Goal: Task Accomplishment & Management: Manage account settings

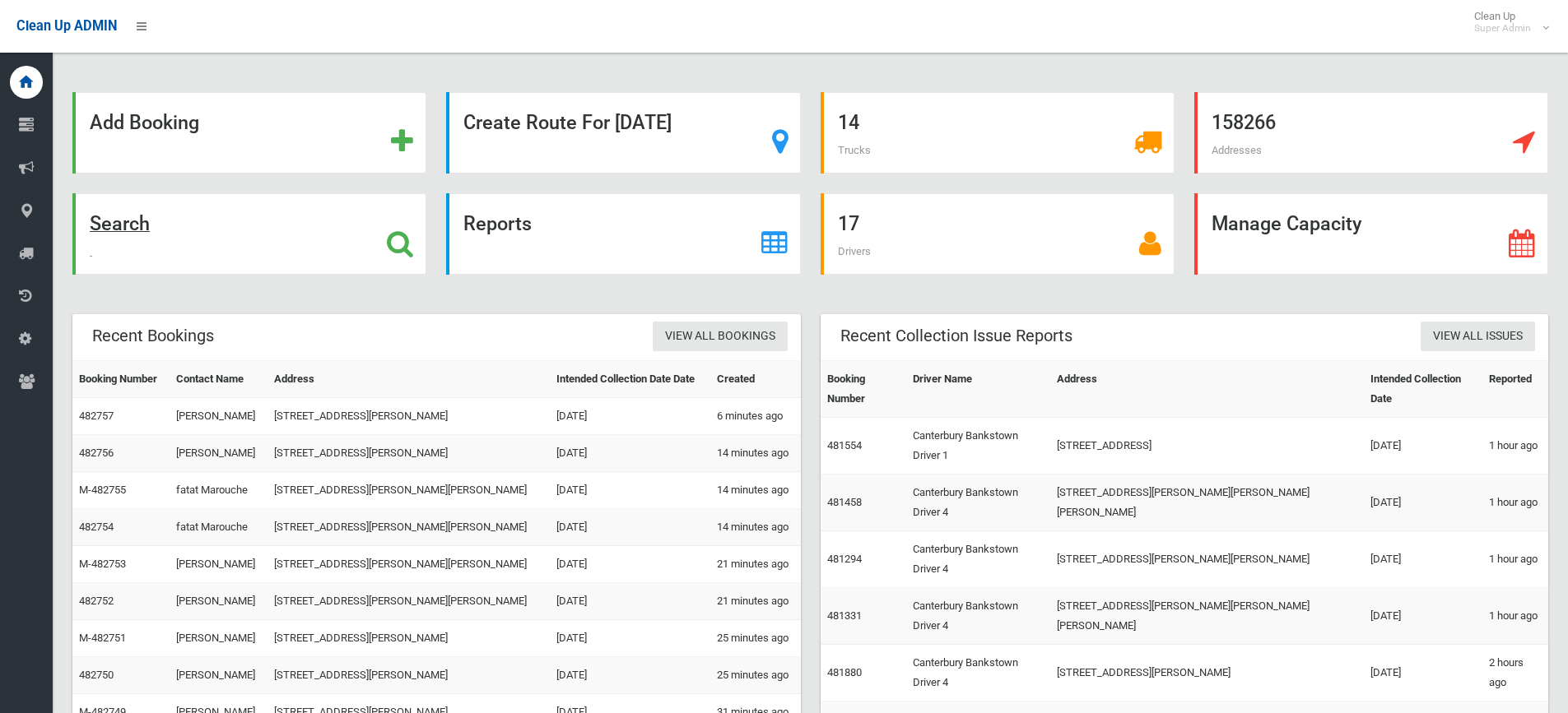
click at [413, 236] on icon at bounding box center [400, 244] width 27 height 28
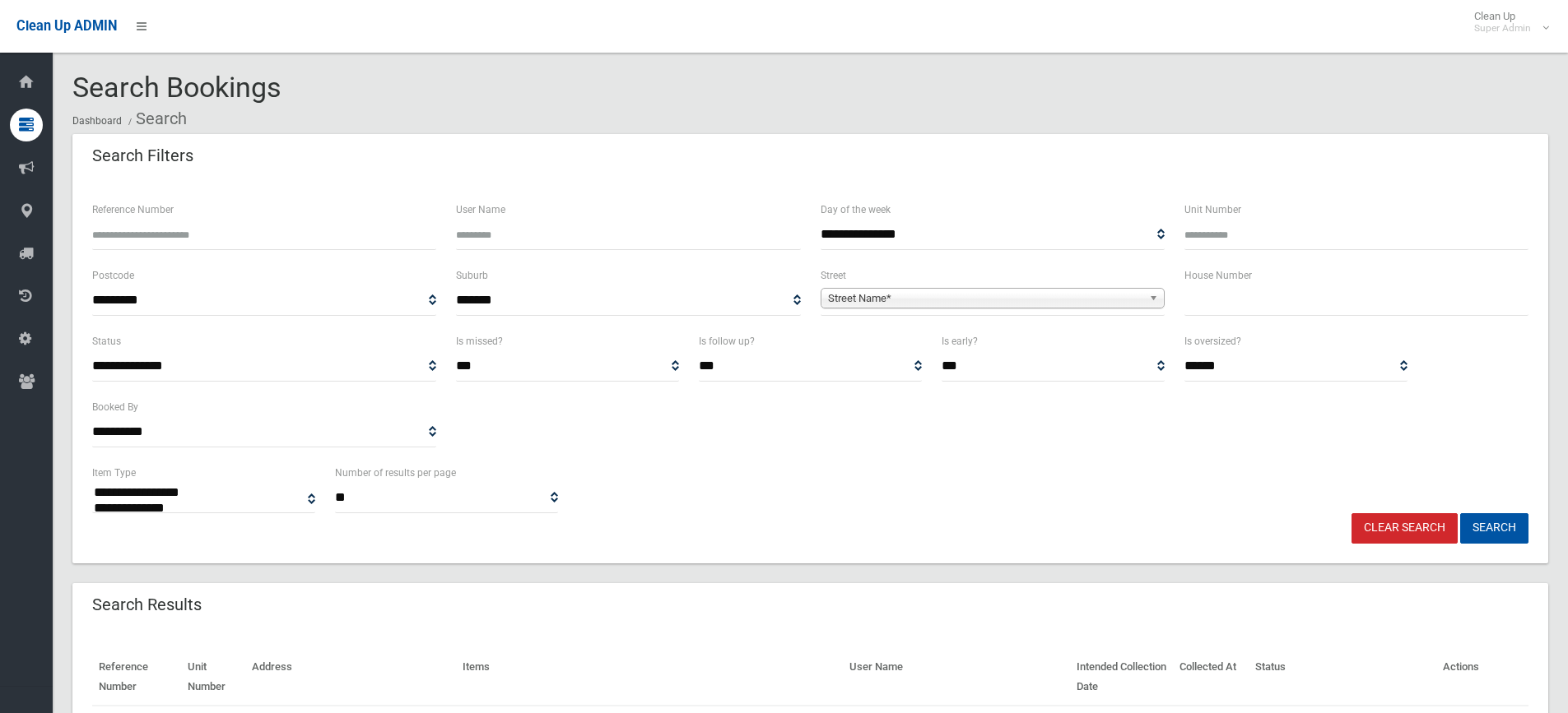
select select
click at [1274, 308] on input "text" at bounding box center [1356, 300] width 344 height 31
type input "***"
click at [953, 293] on span "Street Name*" at bounding box center [985, 299] width 314 height 20
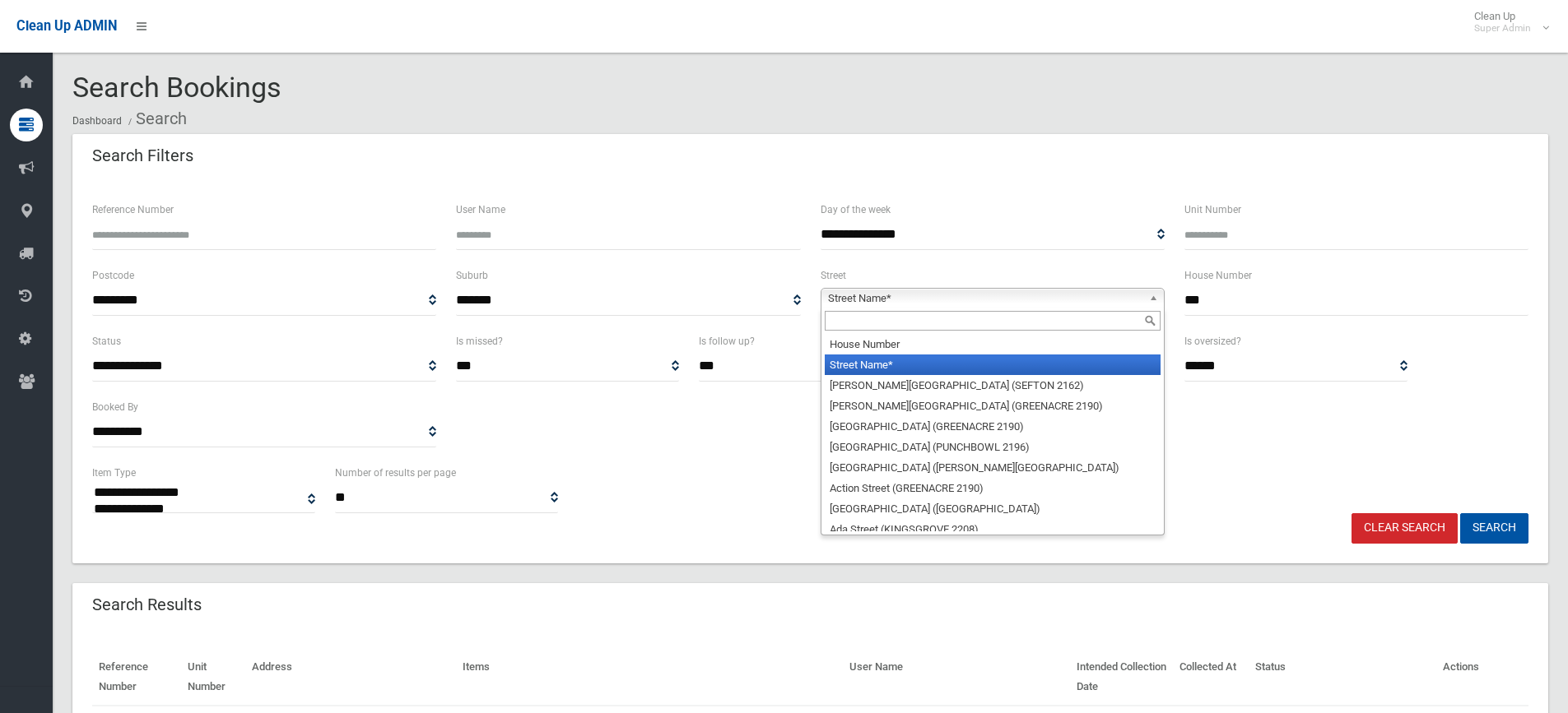
click at [902, 321] on input "text" at bounding box center [993, 321] width 336 height 20
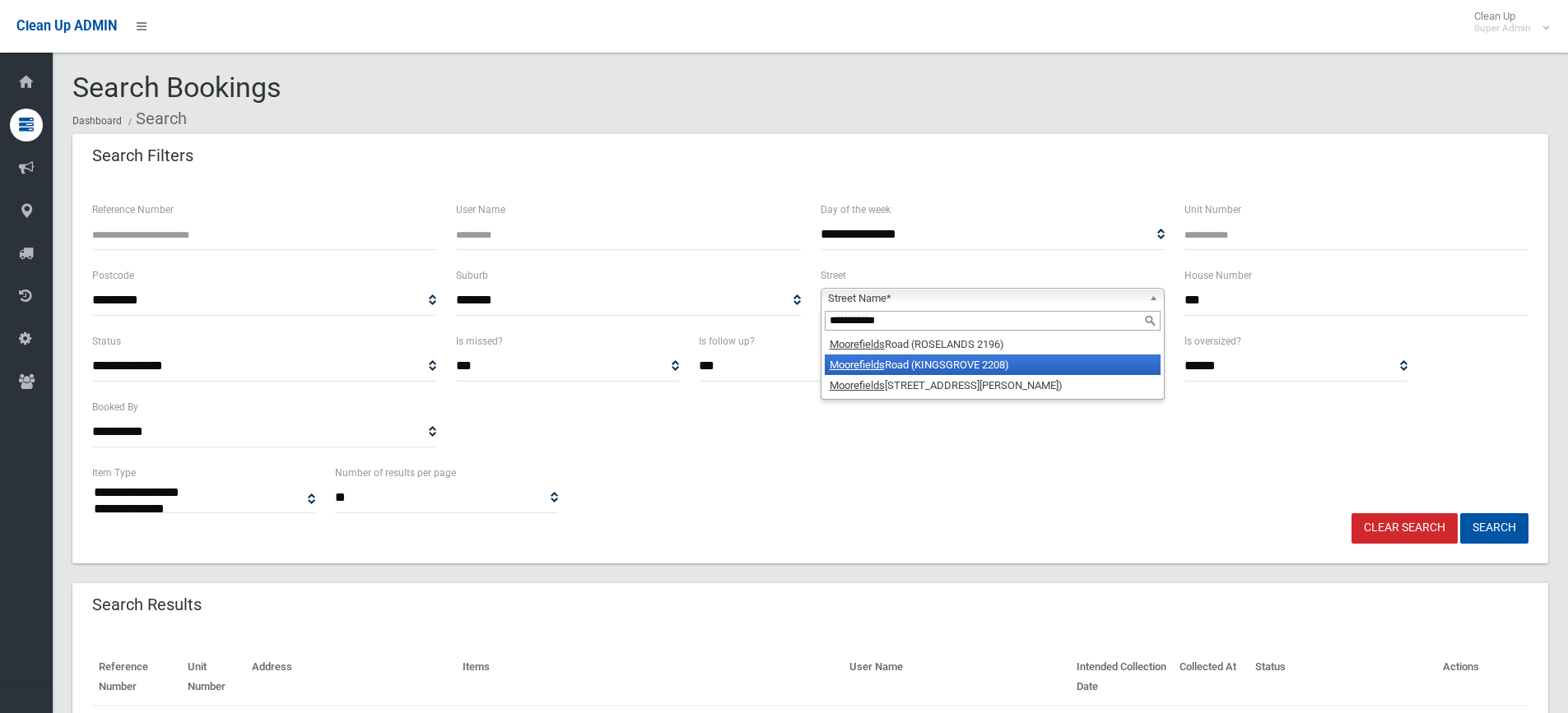
type input "**********"
click at [938, 367] on li "Moorefields Road (KINGSGROVE 2208)" at bounding box center [993, 364] width 336 height 21
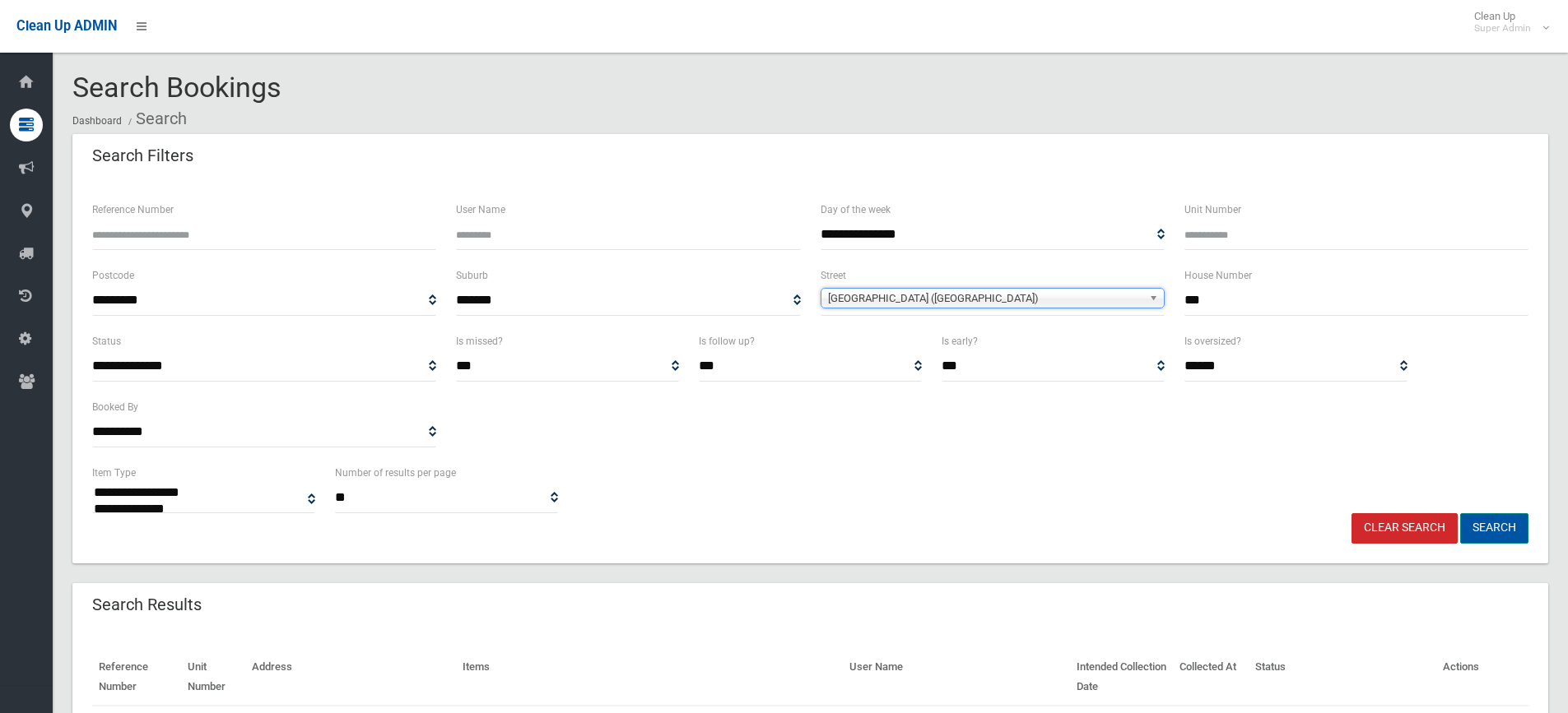
click at [1512, 538] on button "Search" at bounding box center [1494, 529] width 68 height 31
select select
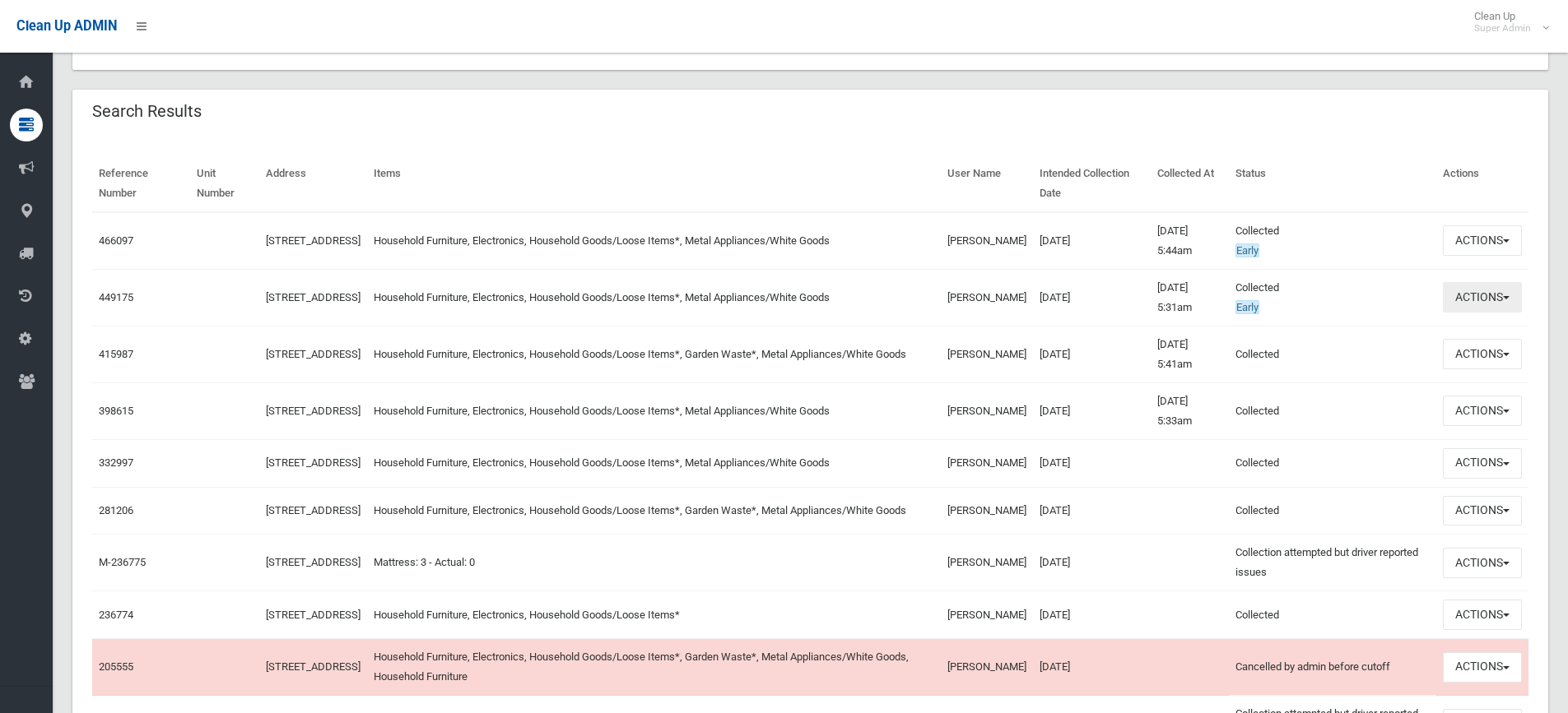
click at [1497, 297] on button "Actions" at bounding box center [1482, 297] width 79 height 31
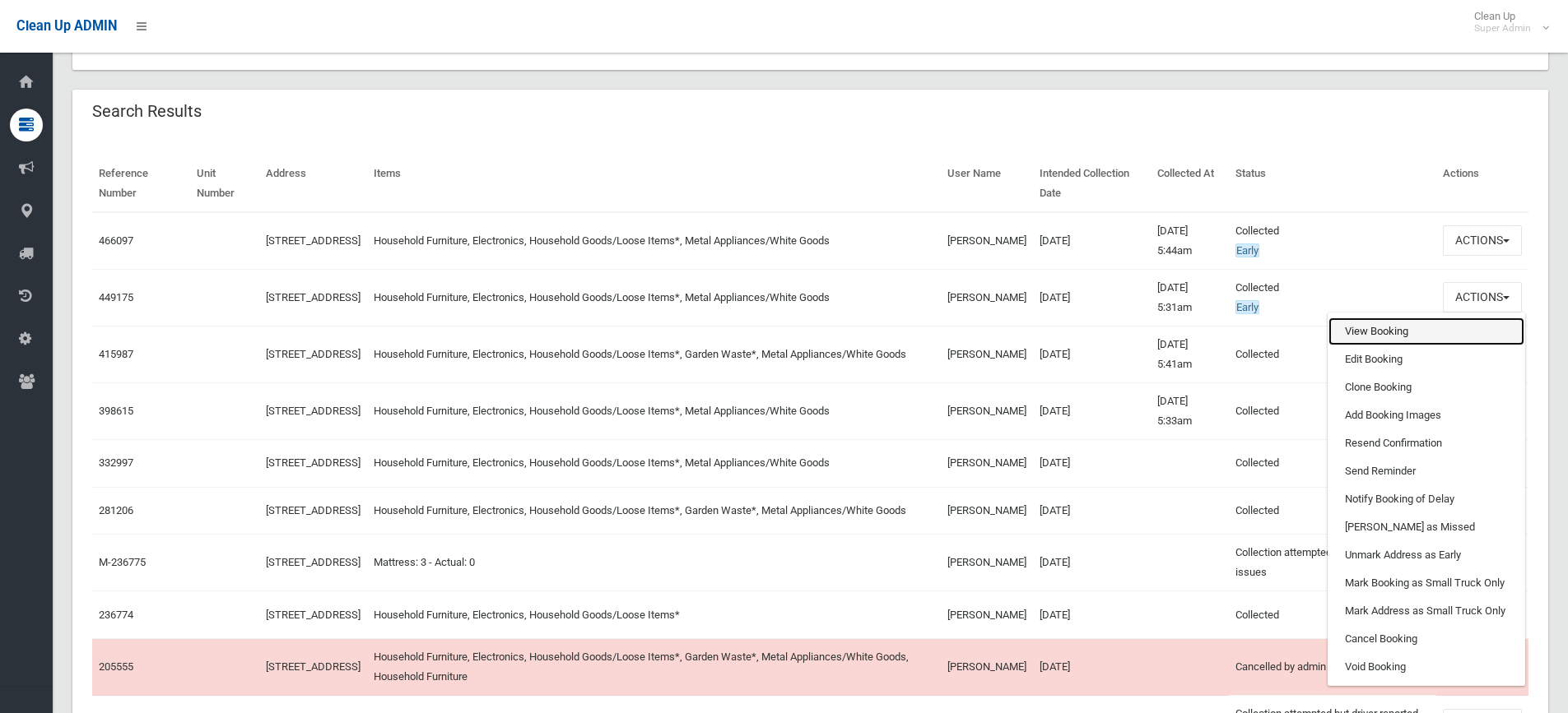
click at [1382, 324] on link "View Booking" at bounding box center [1426, 332] width 196 height 28
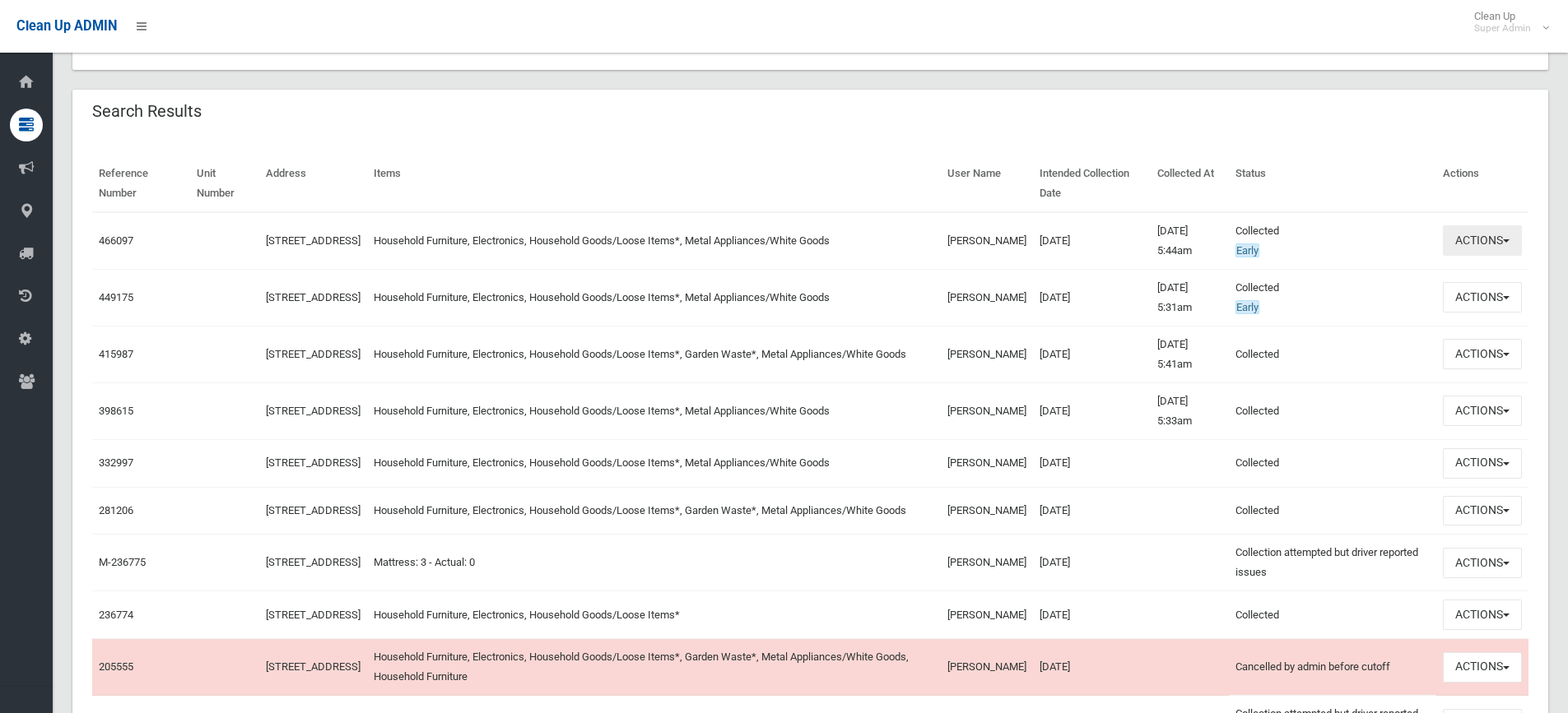
click at [1465, 245] on button "Actions" at bounding box center [1482, 240] width 79 height 31
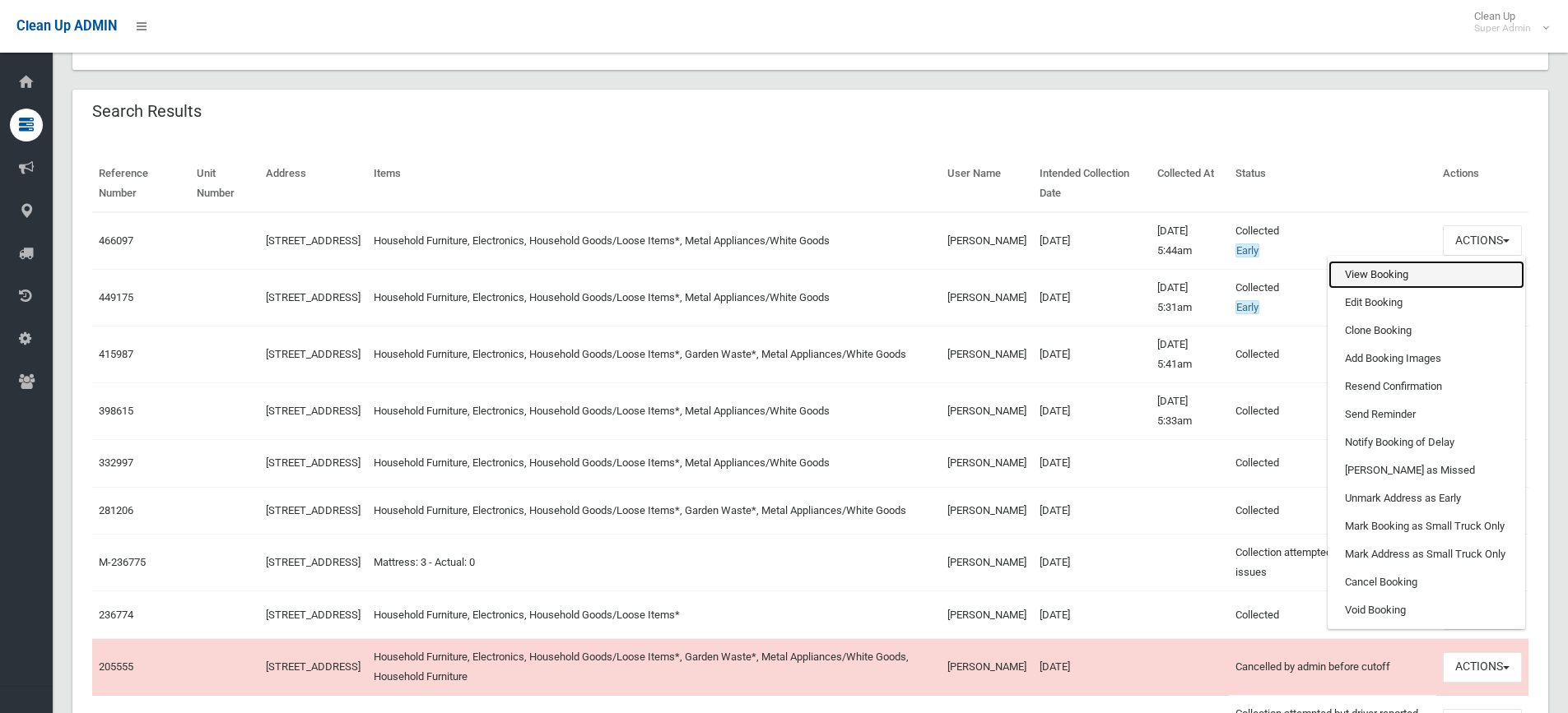
click at [1368, 279] on link "View Booking" at bounding box center [1426, 275] width 196 height 28
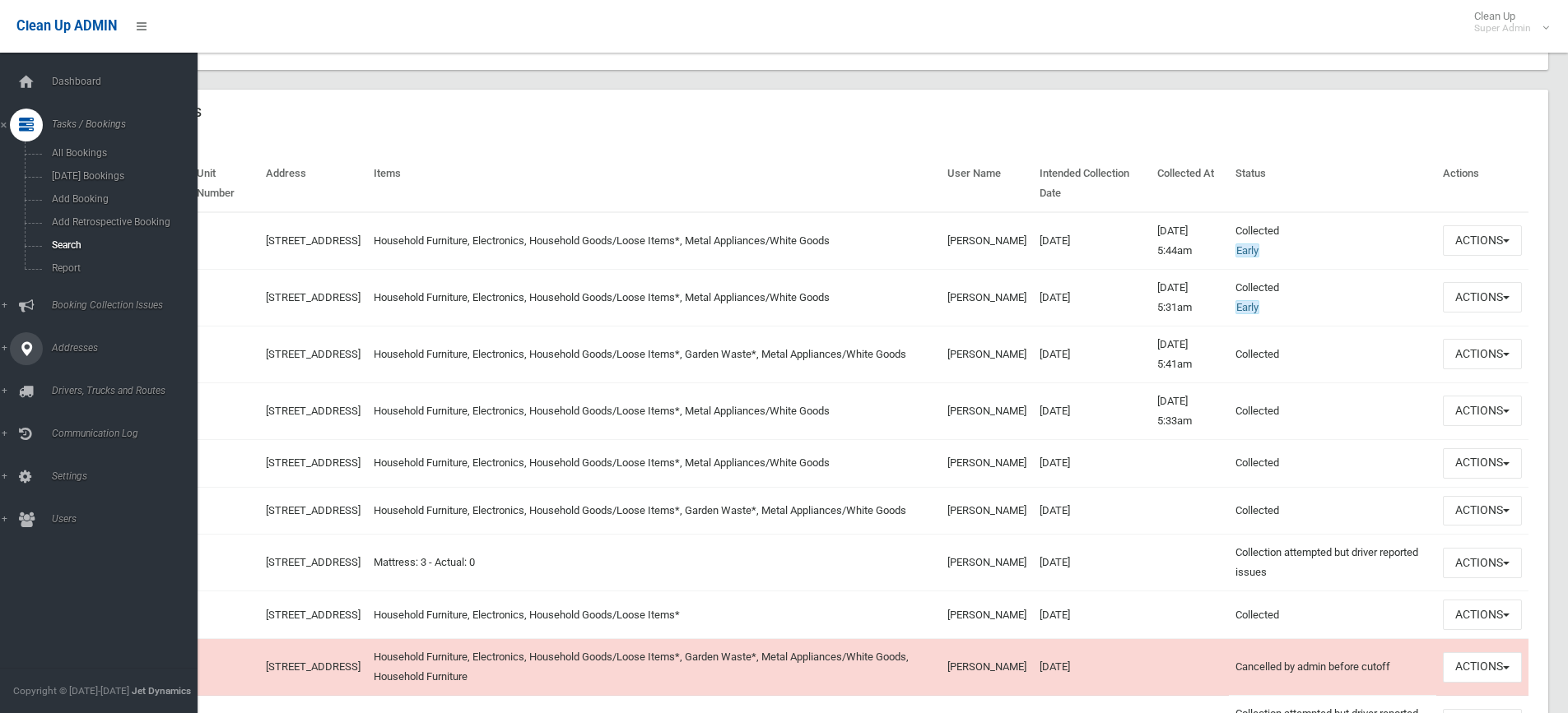
click at [18, 344] on div at bounding box center [26, 349] width 33 height 33
click at [91, 235] on span "All Addresses" at bounding box center [121, 239] width 149 height 12
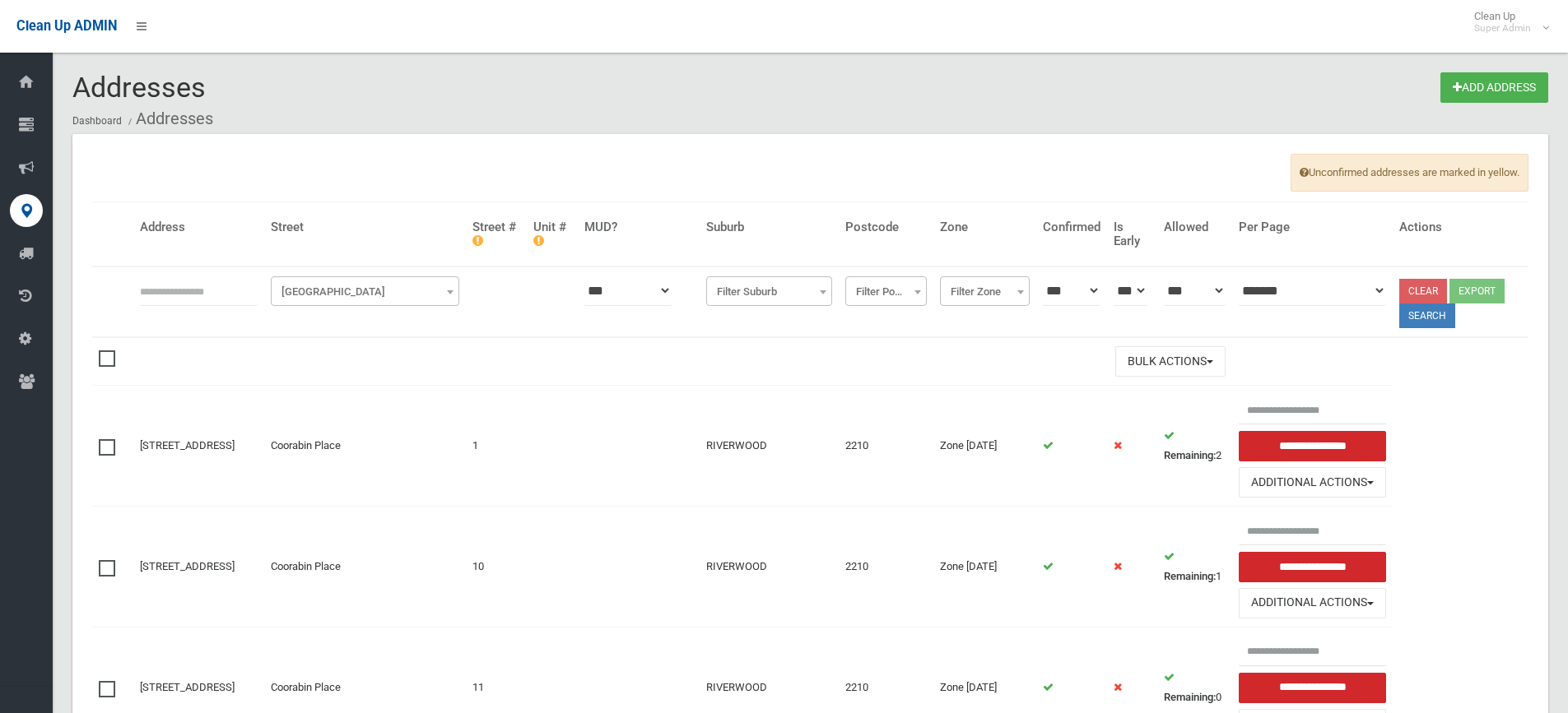
click at [178, 288] on input "text" at bounding box center [199, 291] width 118 height 31
type input "**********"
click button at bounding box center [0, 0] width 0 height 0
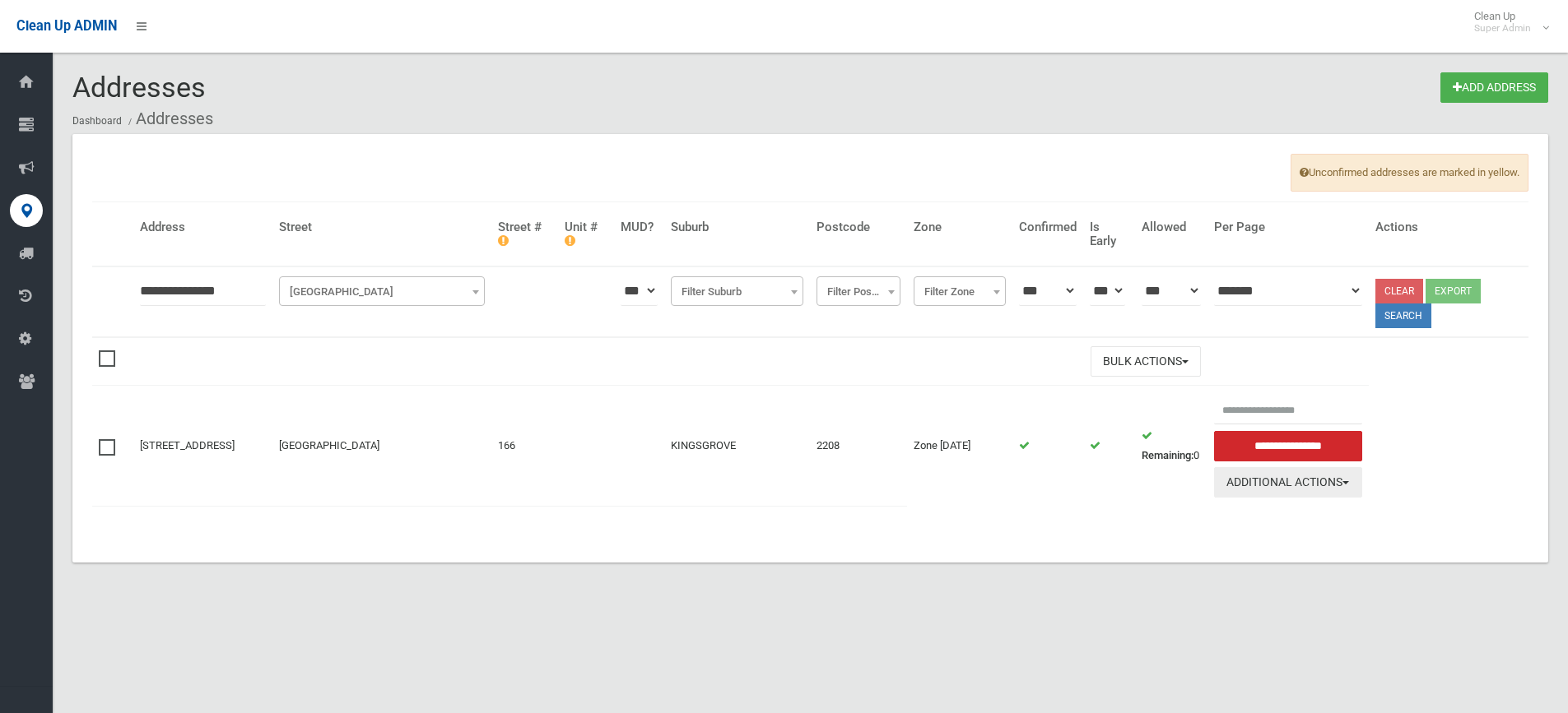
click at [1301, 476] on button "Additional Actions" at bounding box center [1288, 482] width 148 height 31
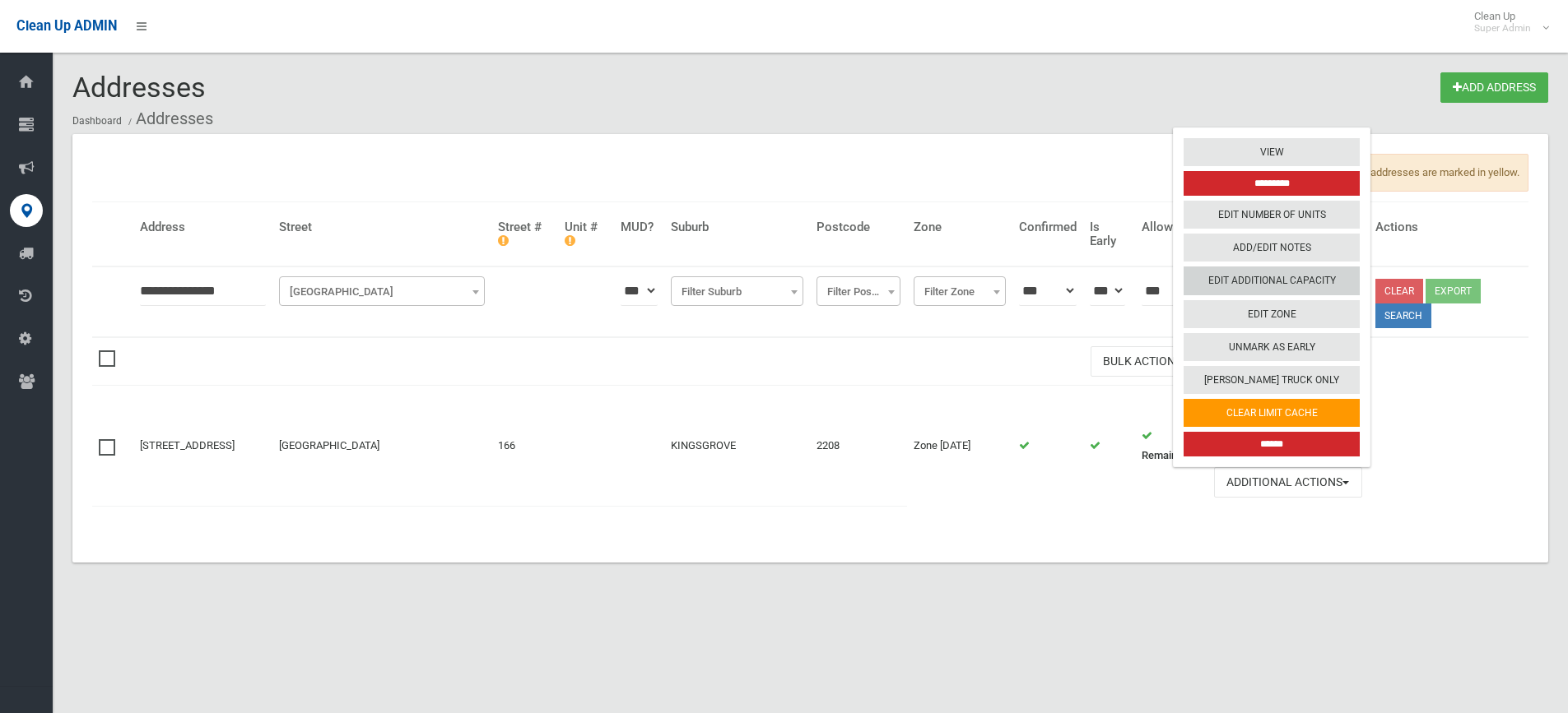
click at [1310, 279] on link "Edit Additional Capacity" at bounding box center [1271, 282] width 176 height 28
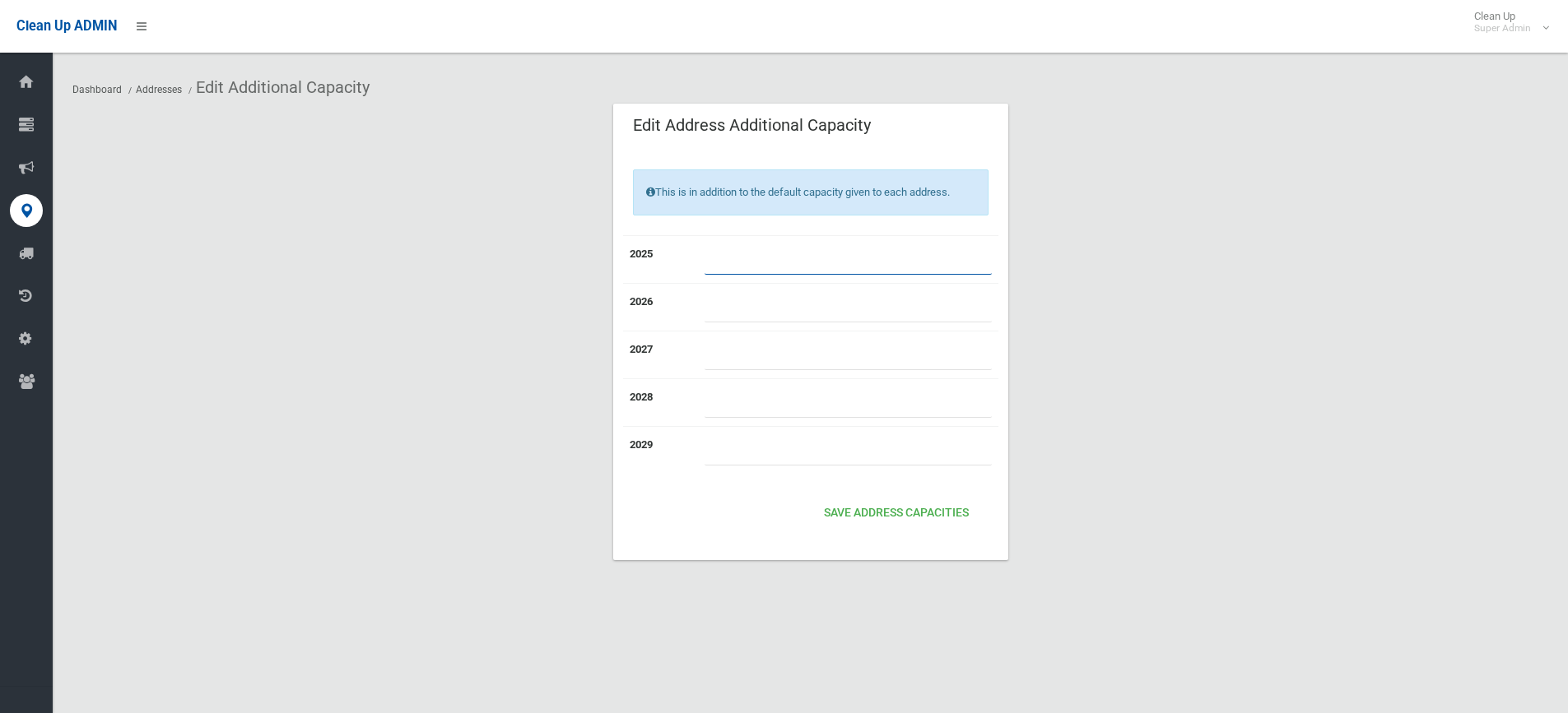
click at [742, 254] on input "number" at bounding box center [848, 259] width 287 height 31
type input "*"
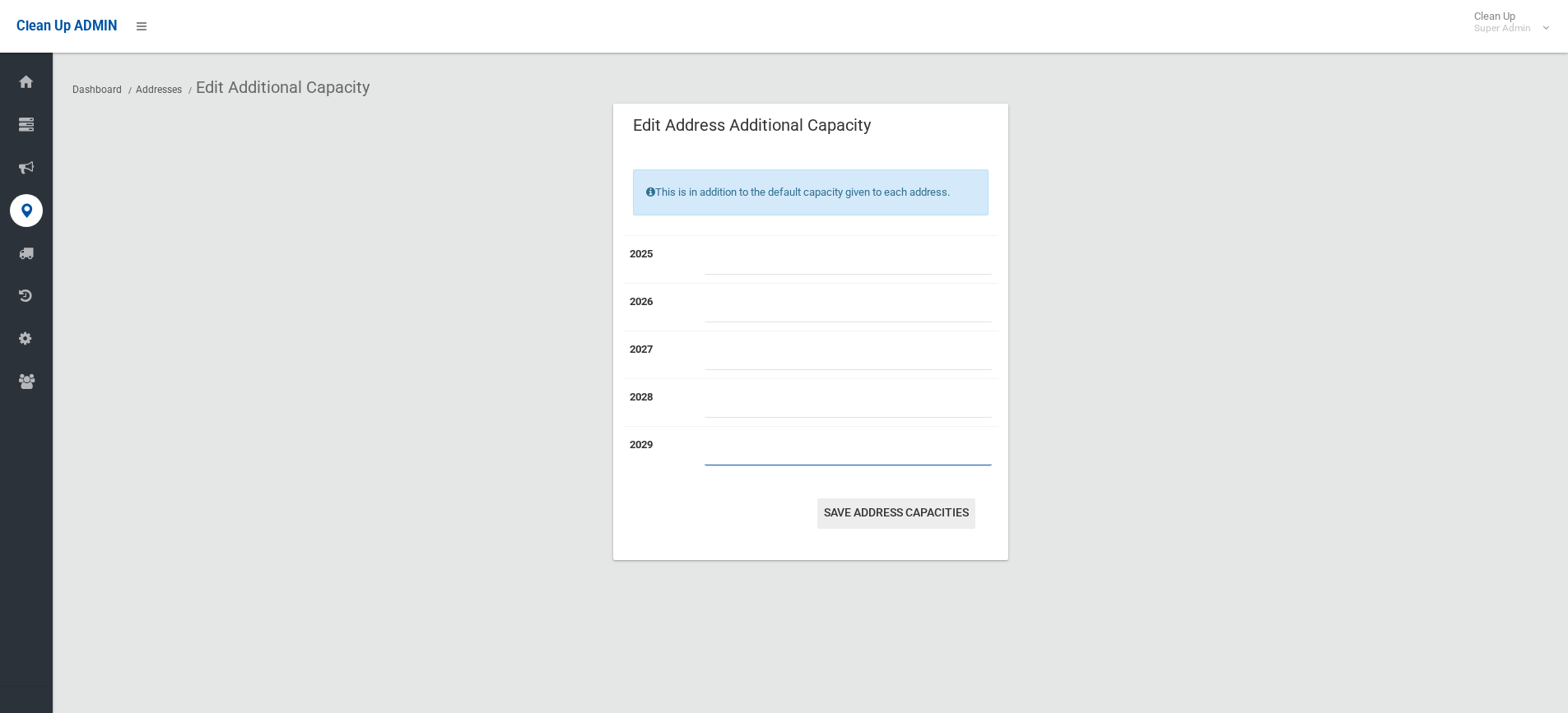
type input "*"
click at [920, 518] on button "Save Address capacities" at bounding box center [896, 514] width 158 height 31
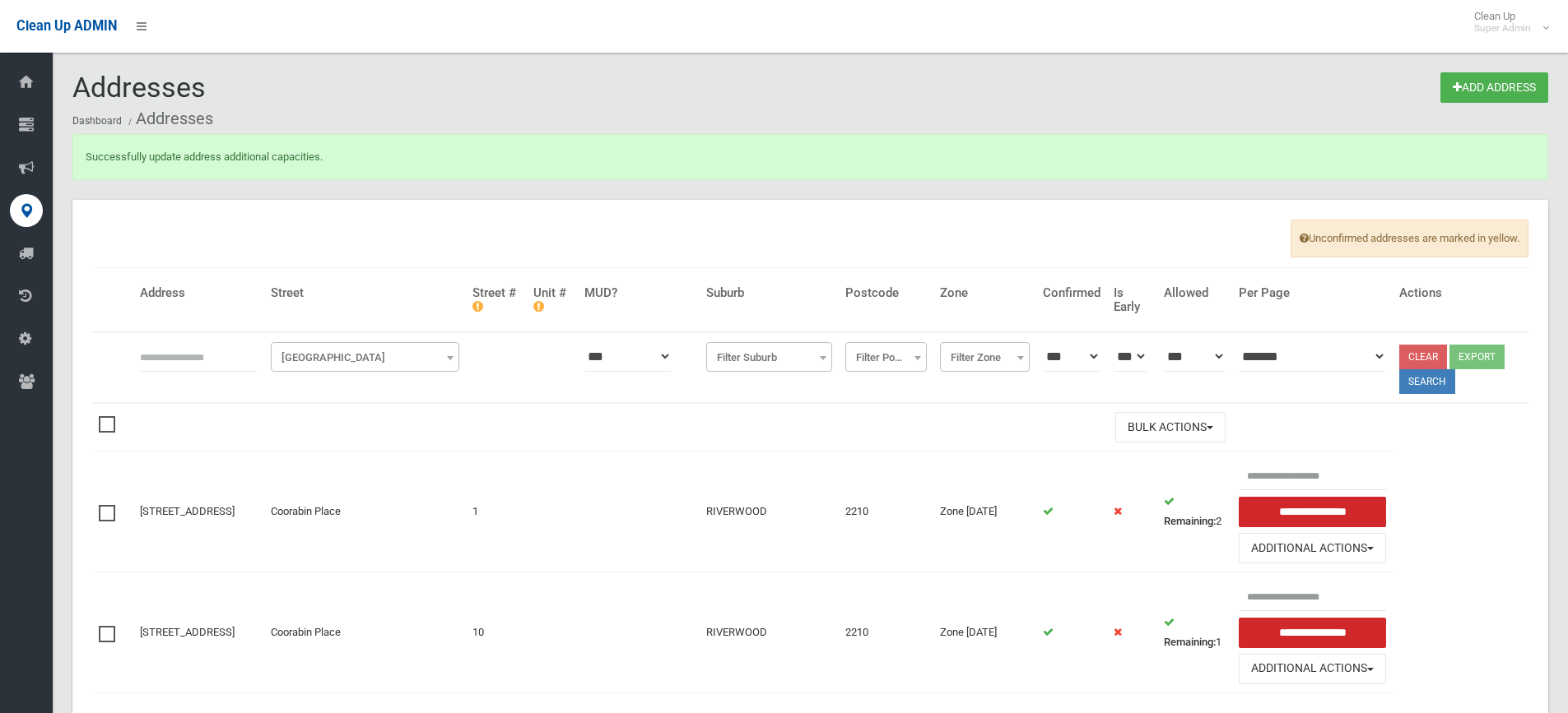
click at [535, 434] on td "Bulk Actions Delete Selected" at bounding box center [682, 426] width 1098 height 48
click at [497, 437] on td "Bulk Actions Delete Selected" at bounding box center [682, 426] width 1098 height 48
click at [258, 101] on div "Addresses Add Address Dashboard Addresses" at bounding box center [810, 103] width 1475 height 62
